Goal: Understand process/instructions: Learn how to perform a task or action

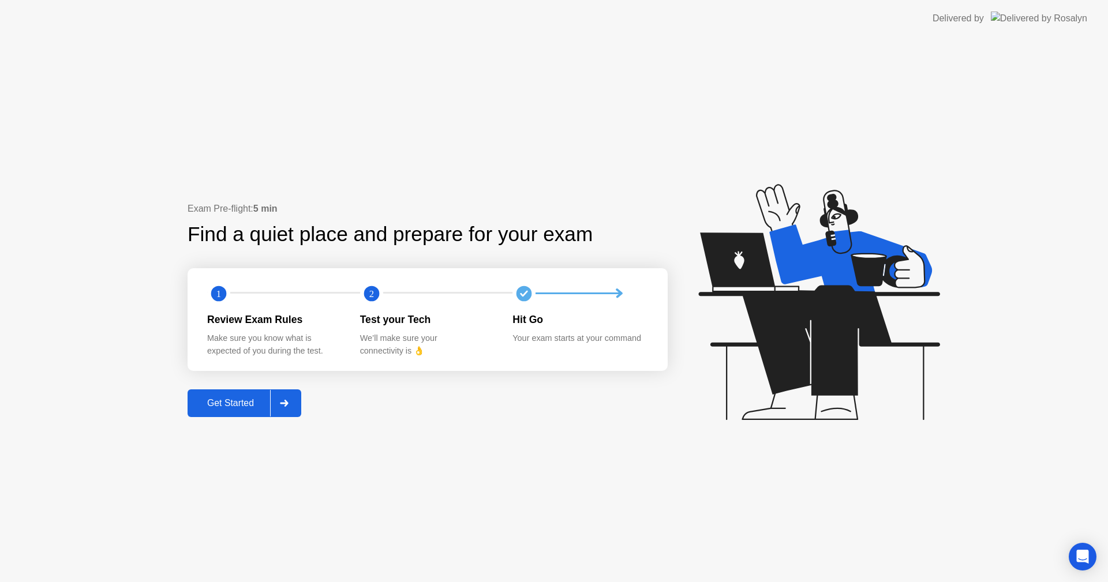
click at [256, 399] on div "Get Started" at bounding box center [230, 403] width 79 height 10
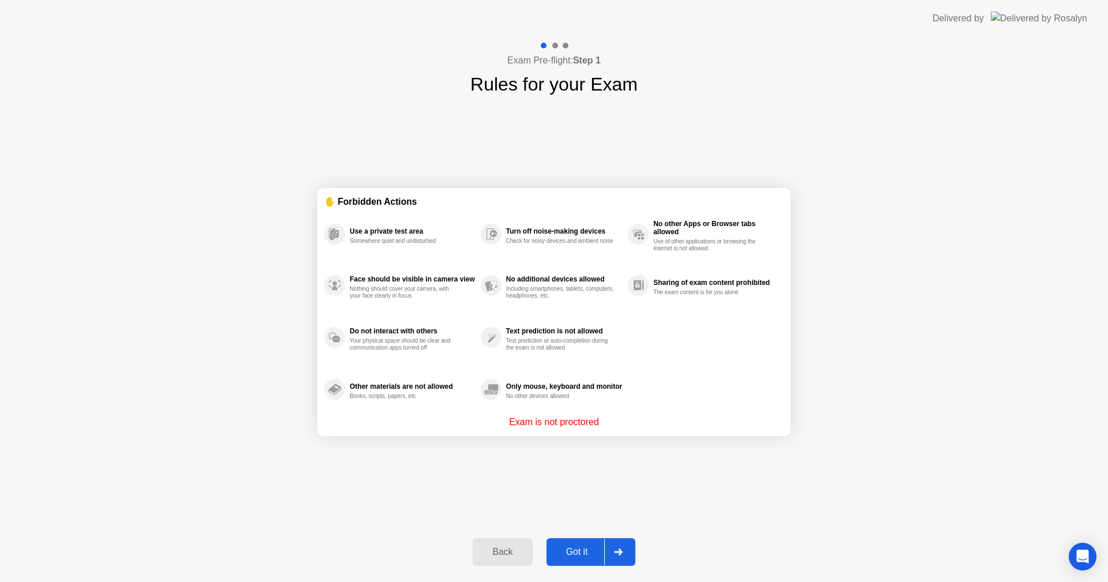
click at [605, 543] on div at bounding box center [618, 552] width 28 height 27
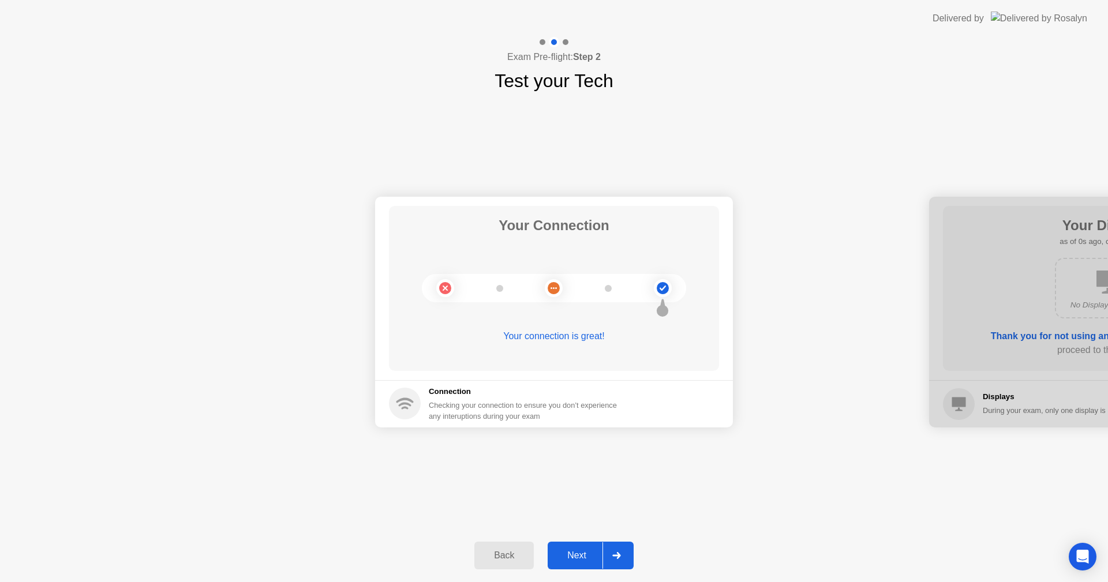
click at [614, 556] on icon at bounding box center [616, 555] width 8 height 7
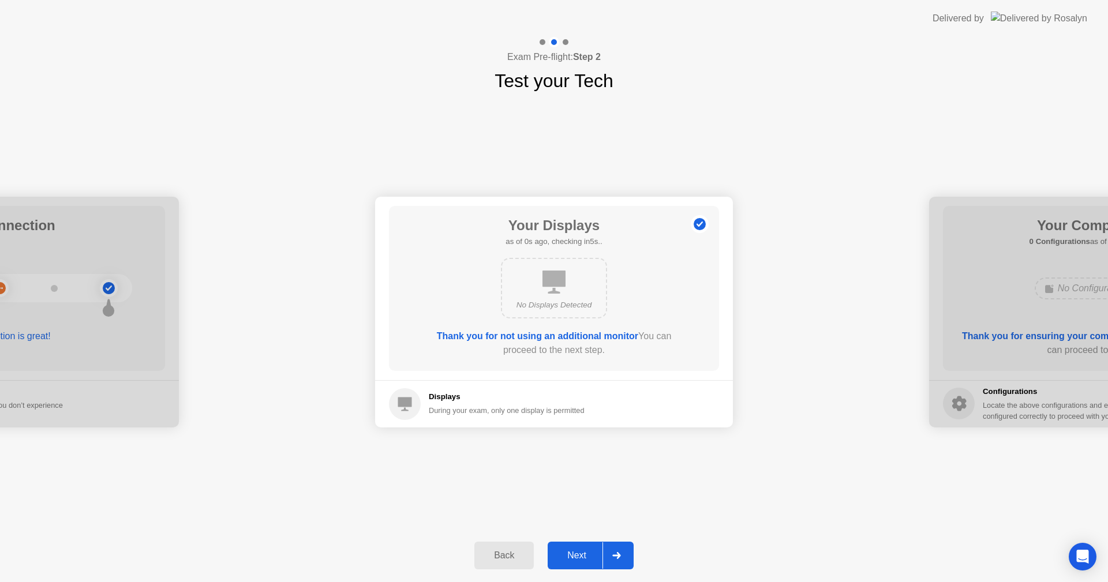
click at [614, 556] on icon at bounding box center [616, 555] width 8 height 7
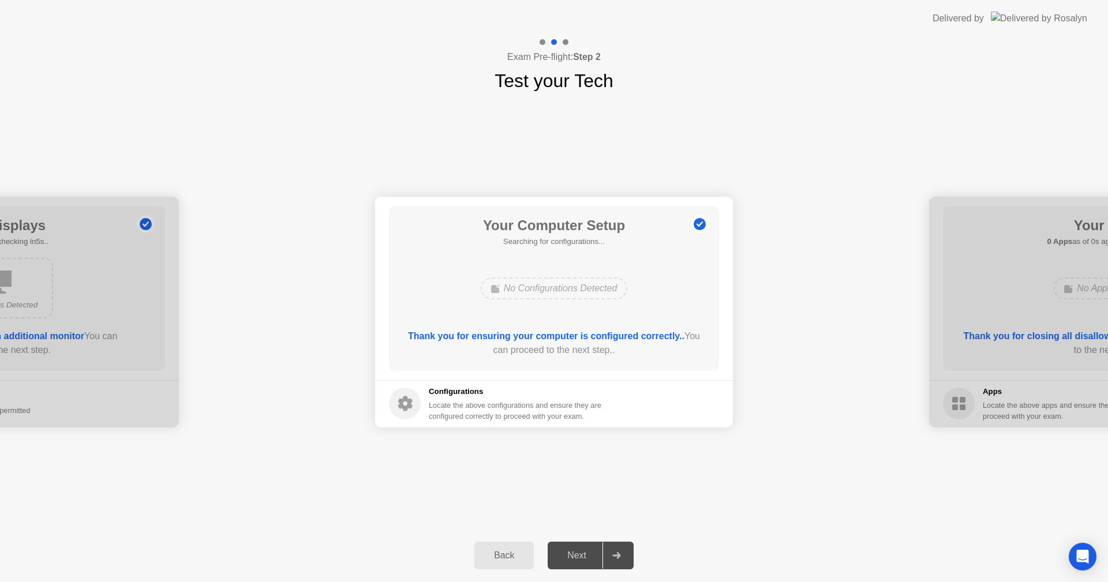
click at [614, 556] on icon at bounding box center [616, 555] width 8 height 7
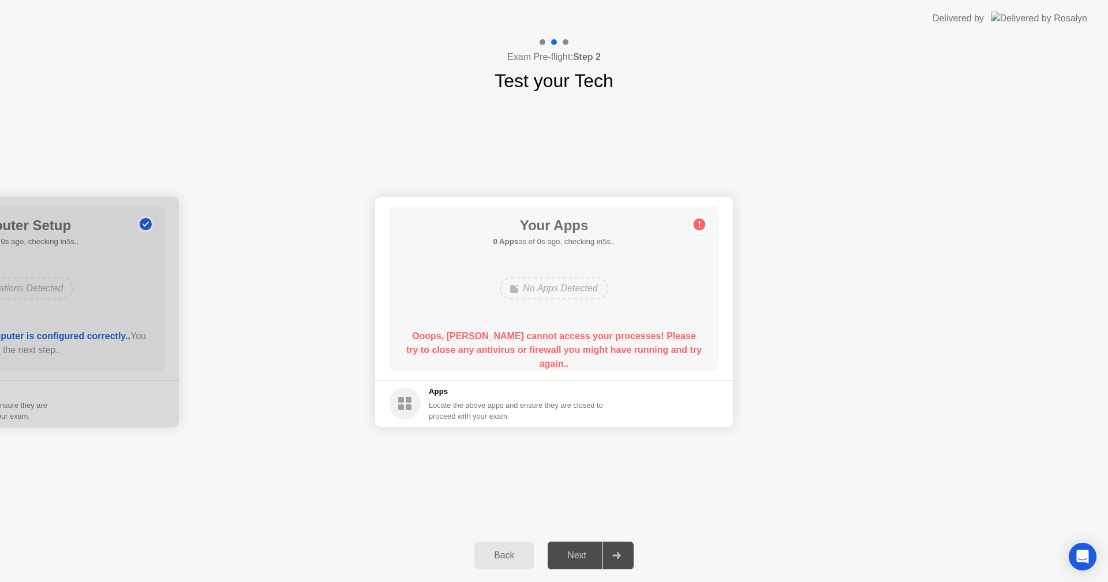
click at [613, 556] on icon at bounding box center [616, 555] width 9 height 7
click at [612, 556] on div at bounding box center [617, 556] width 28 height 27
drag, startPoint x: 608, startPoint y: 551, endPoint x: 603, endPoint y: 531, distance: 20.9
click at [607, 544] on div at bounding box center [617, 556] width 28 height 27
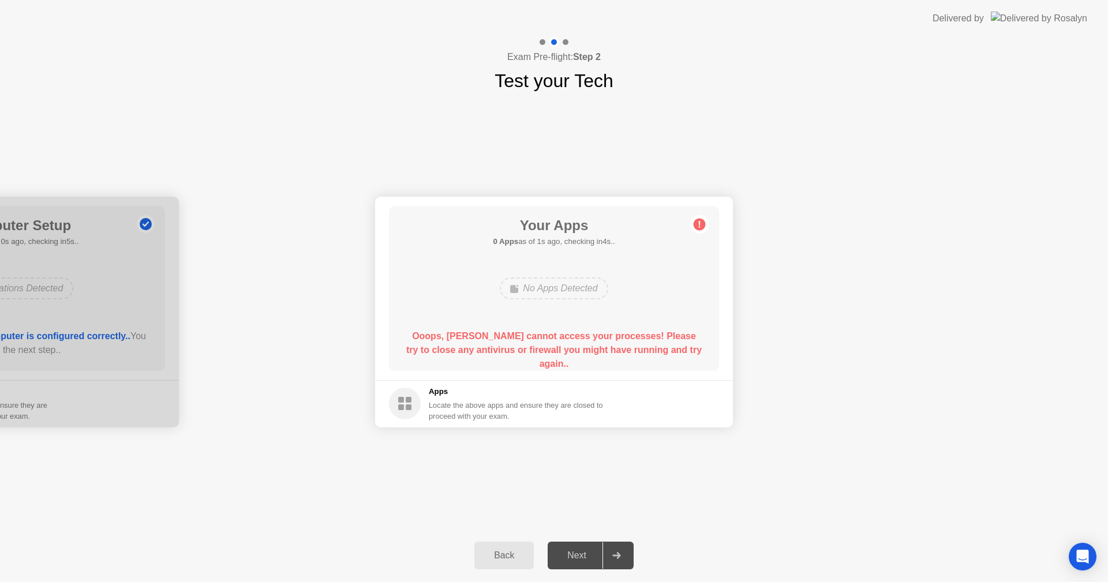
click at [600, 532] on div "Back Next" at bounding box center [554, 555] width 1108 height 53
click at [601, 532] on div "Back Next" at bounding box center [554, 555] width 1108 height 53
click at [600, 529] on div "Exam Pre-flight: Step 2 Test your Tech Your Connection Your connection is great…" at bounding box center [554, 309] width 1108 height 545
drag, startPoint x: 600, startPoint y: 529, endPoint x: 599, endPoint y: 511, distance: 17.9
click at [600, 526] on div "Your Connection Your connection is great! Connection Checking your connection t…" at bounding box center [554, 312] width 1108 height 435
